Goal: Task Accomplishment & Management: Manage account settings

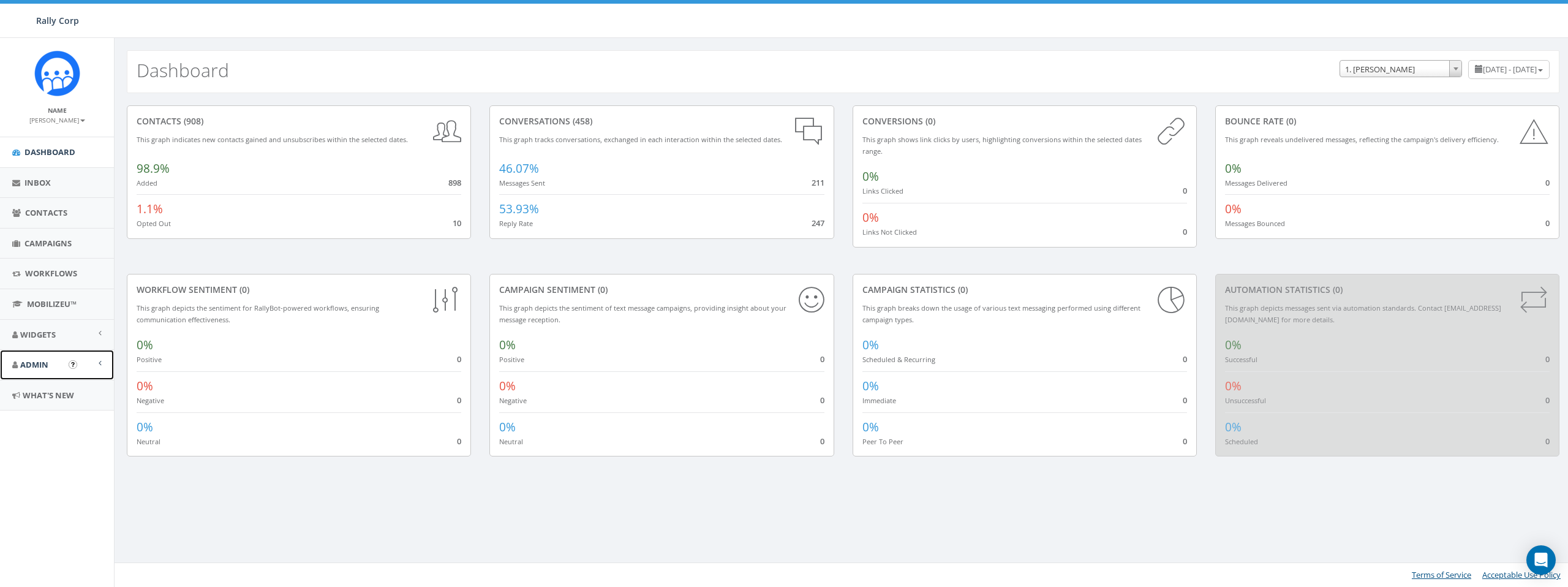
click at [42, 363] on span "Admin" at bounding box center [34, 365] width 28 height 11
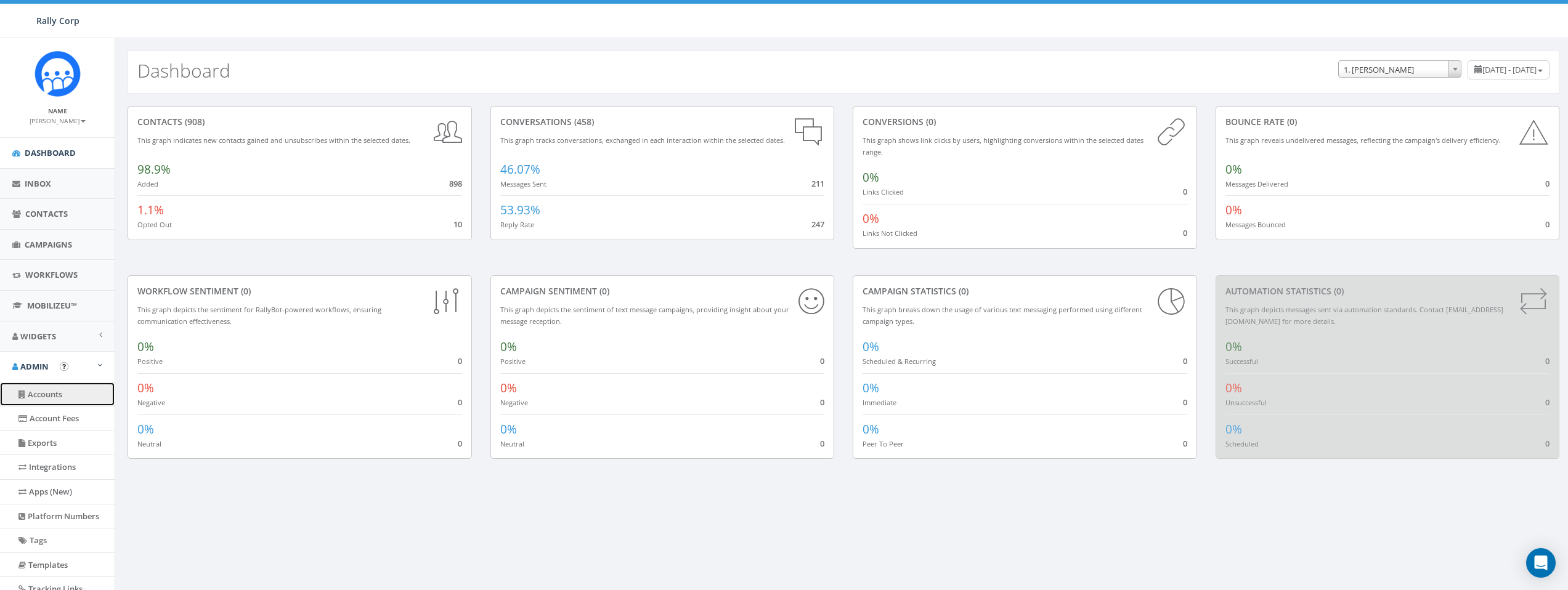
click at [56, 396] on link "Accounts" at bounding box center [57, 395] width 115 height 24
